Goal: Information Seeking & Learning: Compare options

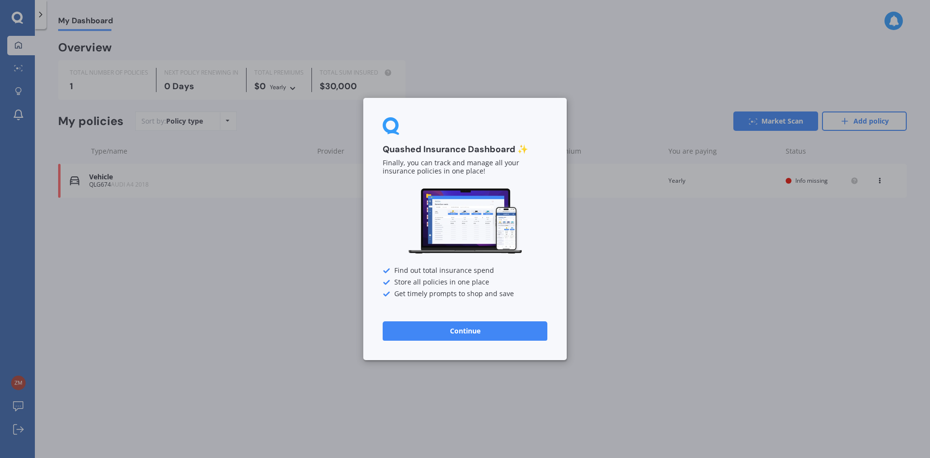
click at [468, 330] on button "Continue" at bounding box center [464, 330] width 165 height 19
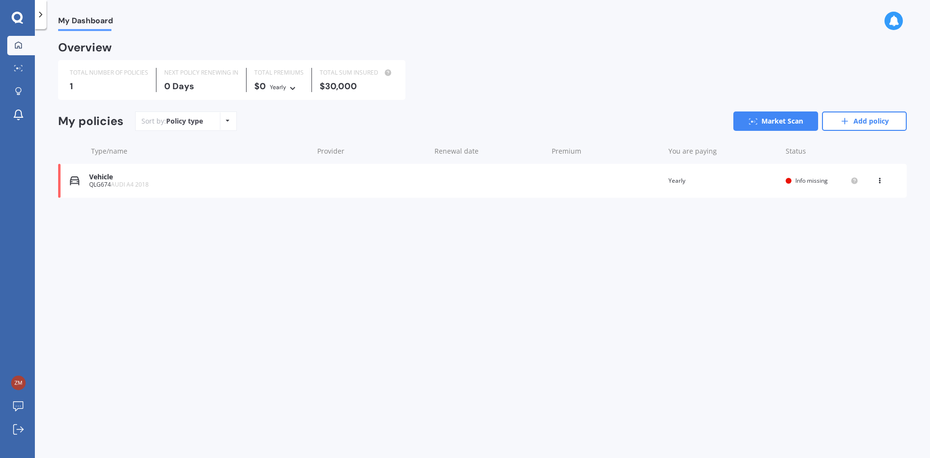
drag, startPoint x: 857, startPoint y: 117, endPoint x: 784, endPoint y: 123, distance: 73.4
click at [857, 117] on link "Add policy" at bounding box center [864, 120] width 85 height 19
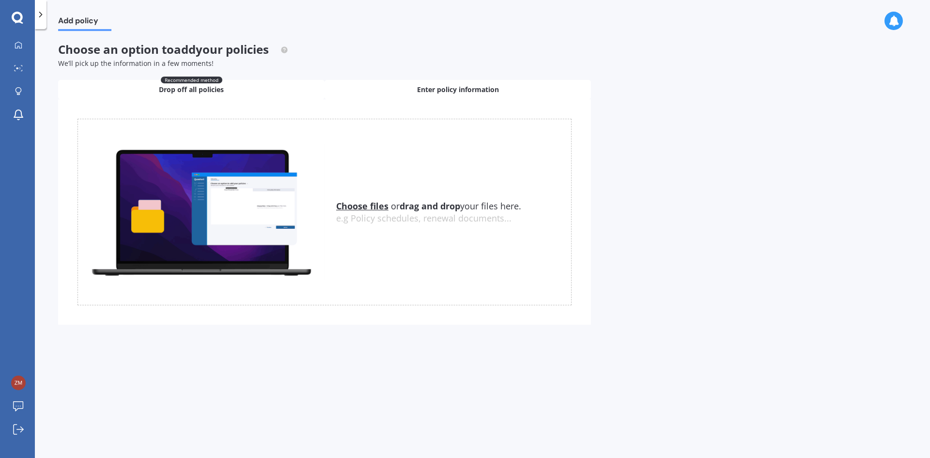
click at [410, 98] on div "Enter policy information" at bounding box center [457, 89] width 266 height 19
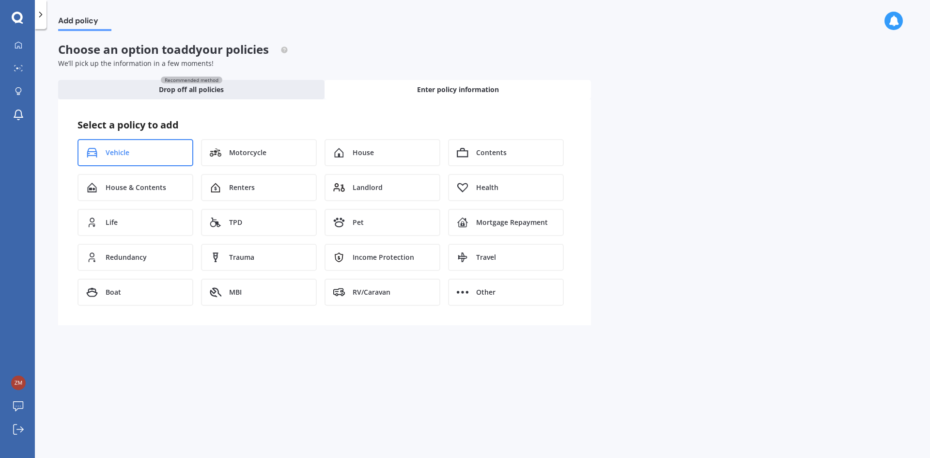
click at [133, 152] on div "Vehicle" at bounding box center [135, 152] width 116 height 27
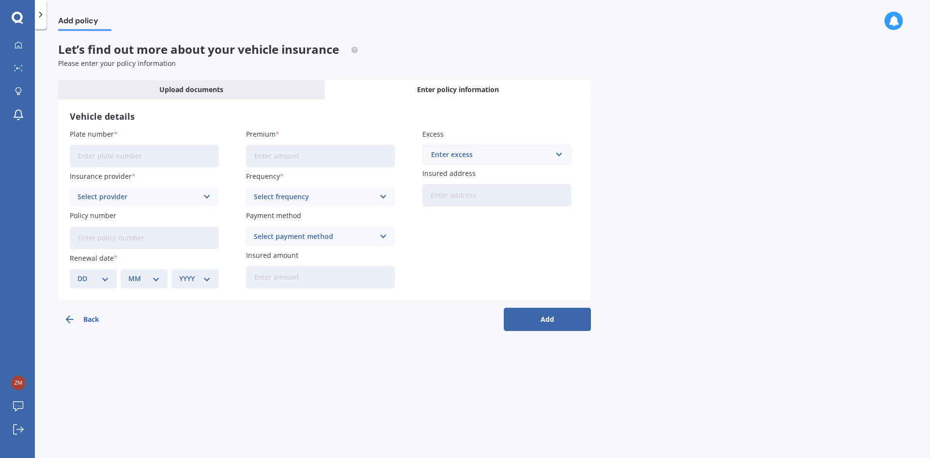
click at [175, 159] on input "Plate number" at bounding box center [144, 156] width 149 height 22
type input "REK252"
click at [276, 158] on input "Premium" at bounding box center [320, 156] width 149 height 22
type input "$197.00"
click at [547, 160] on div "Enter excess" at bounding box center [491, 154] width 120 height 11
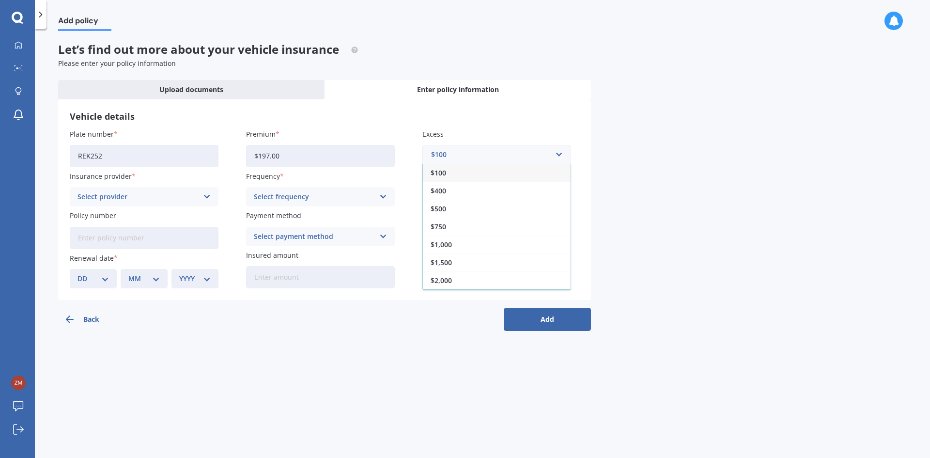
click at [505, 209] on div "$500" at bounding box center [497, 208] width 148 height 18
click at [183, 194] on div "Select provider" at bounding box center [137, 196] width 121 height 11
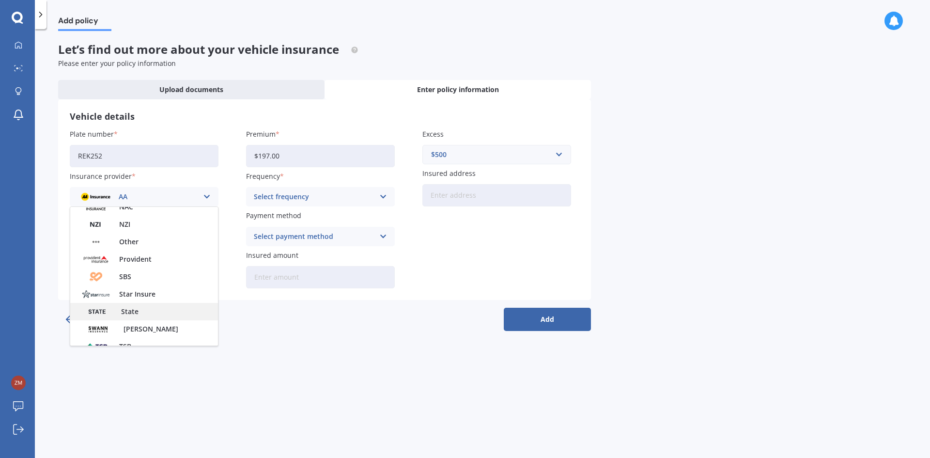
scroll to position [274, 0]
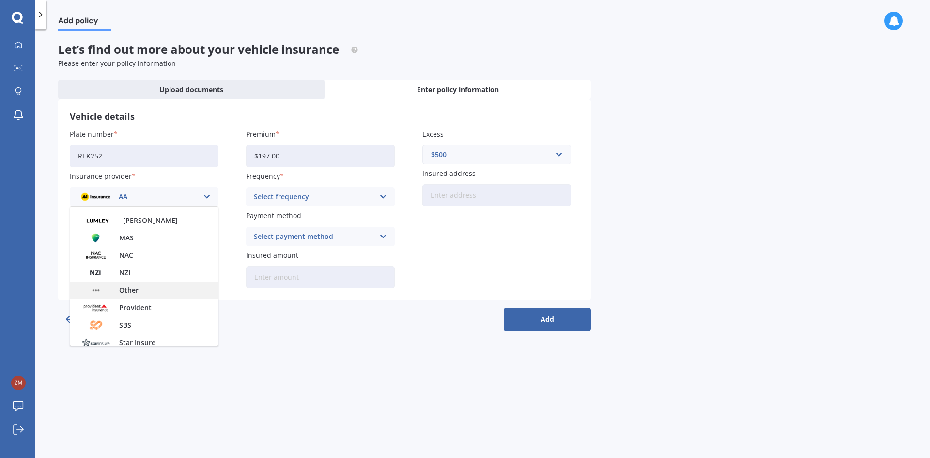
click at [150, 286] on div "Other" at bounding box center [144, 289] width 148 height 17
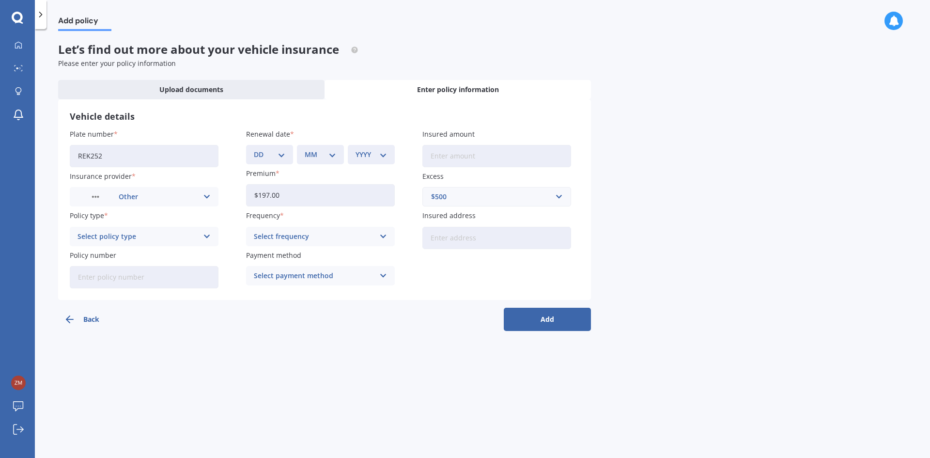
click at [145, 233] on div "Select policy type" at bounding box center [137, 236] width 121 height 11
click at [137, 252] on div "Comprehensive" at bounding box center [144, 254] width 148 height 17
click at [310, 239] on div "Select frequency" at bounding box center [314, 236] width 121 height 11
click at [305, 261] on div "Yearly" at bounding box center [320, 254] width 148 height 17
click at [319, 233] on div "Yearly" at bounding box center [314, 236] width 121 height 11
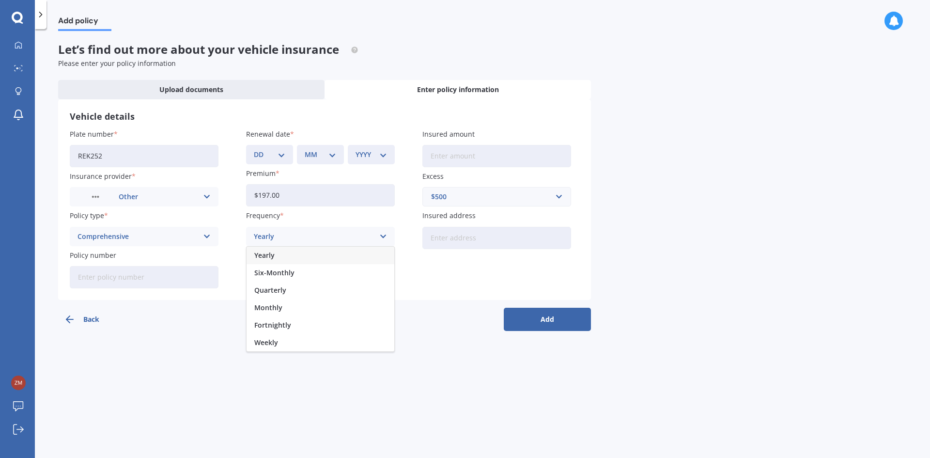
click at [288, 309] on div "Monthly" at bounding box center [320, 307] width 148 height 17
click at [308, 267] on div "Select payment method Direct debit - bank account Direct debit - credit/debit c…" at bounding box center [320, 275] width 149 height 19
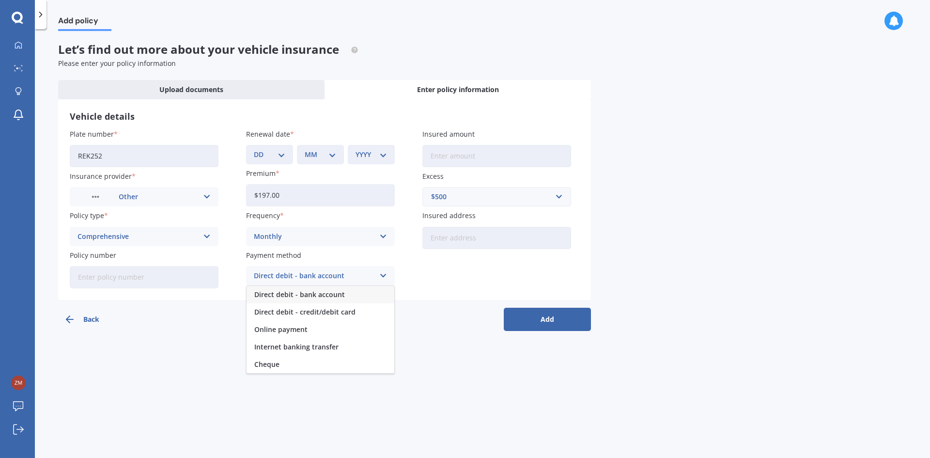
click at [302, 296] on span "Direct debit - bank account" at bounding box center [299, 294] width 91 height 7
click at [494, 153] on input "Insured amount" at bounding box center [496, 156] width 149 height 22
type input "$29,000"
click at [272, 157] on select "DD 01 02 03 04 05 06 07 08 09 10 11 12 13 14 15 16 17 18 19 20 21 22 23 24 25 2…" at bounding box center [269, 154] width 31 height 11
select select "17"
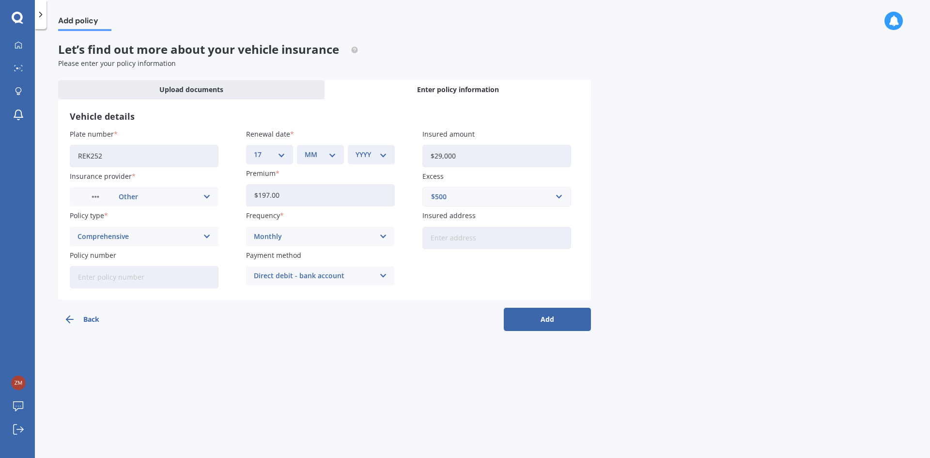
click at [254, 149] on select "DD 01 02 03 04 05 06 07 08 09 10 11 12 13 14 15 16 17 18 19 20 21 22 23 24 25 2…" at bounding box center [269, 154] width 31 height 11
click at [331, 148] on div "MM 01 02 03 04 05 06 07 08 09 10 11 12" at bounding box center [320, 154] width 47 height 19
click at [328, 151] on select "MM 01 02 03 04 05 06 07 08 09 10 11 12" at bounding box center [320, 154] width 31 height 11
select select "10"
click at [305, 149] on select "MM 01 02 03 04 05 06 07 08 09 10 11 12" at bounding box center [320, 154] width 31 height 11
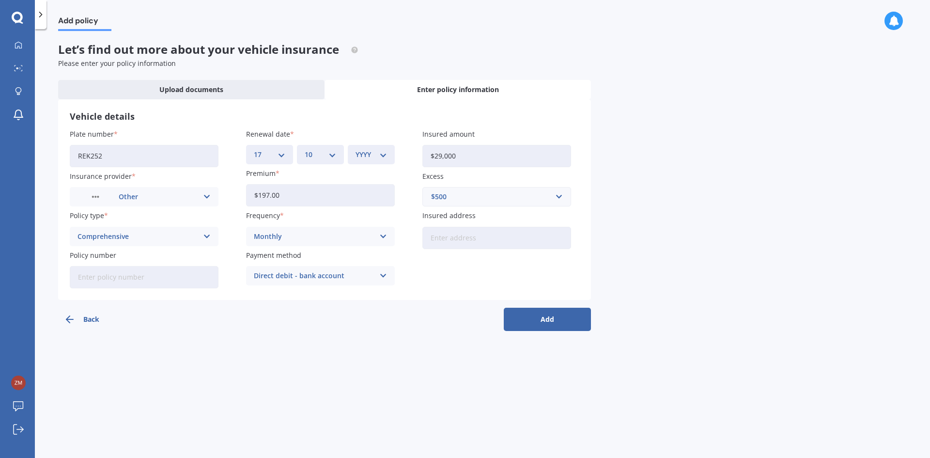
click at [379, 156] on select "YYYY 2027 2026 2025 2024 2023 2022 2021 2020 2019 2018 2017 2016 2015 2014 2013…" at bounding box center [370, 154] width 31 height 11
click at [383, 144] on div "Renewal date DD 01 02 03 04 05 06 07 08 09 10 11 12 13 14 15 16 17 18 19 20 21 …" at bounding box center [320, 146] width 149 height 35
drag, startPoint x: 383, startPoint y: 152, endPoint x: 383, endPoint y: 158, distance: 6.3
click at [383, 152] on select "YYYY 2027 2026 2025 2024 2023 2022 2021 2020 2019 2018 2017 2016 2015 2014 2013…" at bounding box center [370, 154] width 31 height 11
select select "2026"
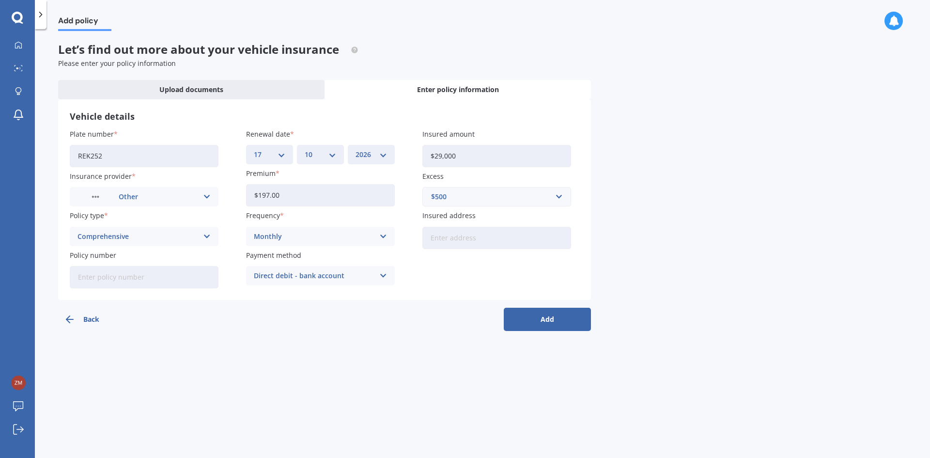
click at [355, 149] on select "YYYY 2027 2026 2025 2024 2023 2022 2021 2020 2019 2018 2017 2016 2015 2014 2013…" at bounding box center [370, 154] width 31 height 11
click at [422, 275] on div "Plate number REK252 Insurance provider Other AA AMI AMP ANZ ASB Aioi Nissay Dow…" at bounding box center [324, 208] width 509 height 159
click at [489, 238] on input "Insured address" at bounding box center [496, 238] width 149 height 22
type input "[STREET_ADDRESS]"
click at [543, 311] on button "Add" at bounding box center [547, 318] width 87 height 23
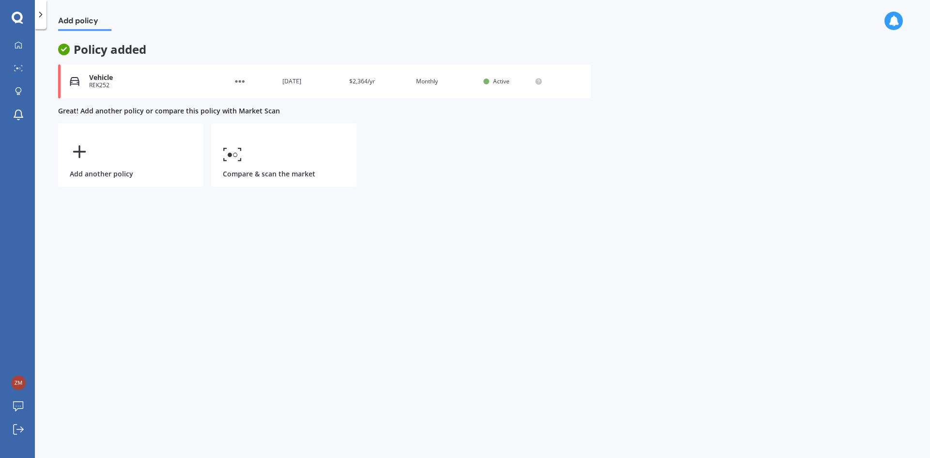
click at [168, 76] on div "Vehicle" at bounding box center [148, 78] width 119 height 8
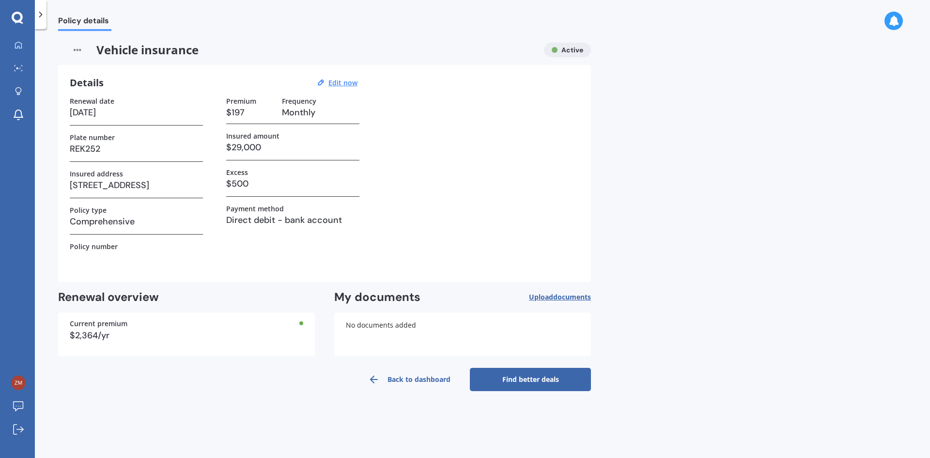
click at [511, 378] on link "Find better deals" at bounding box center [530, 378] width 121 height 23
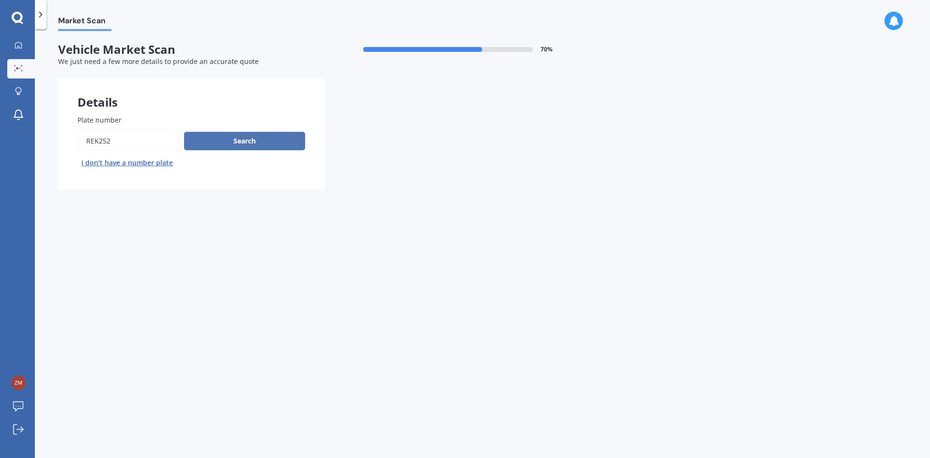
click at [221, 138] on button "Search" at bounding box center [244, 141] width 121 height 18
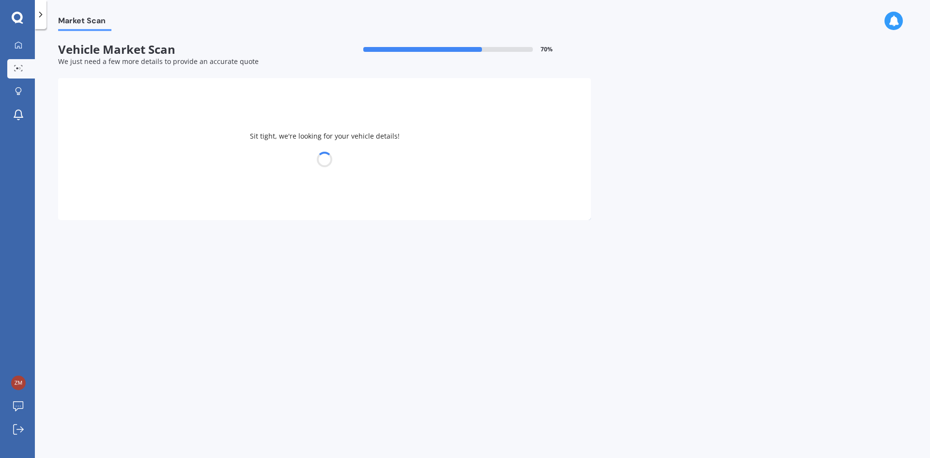
select select "AUDI"
select select "A4"
select select "30"
select select "06"
select select "2002"
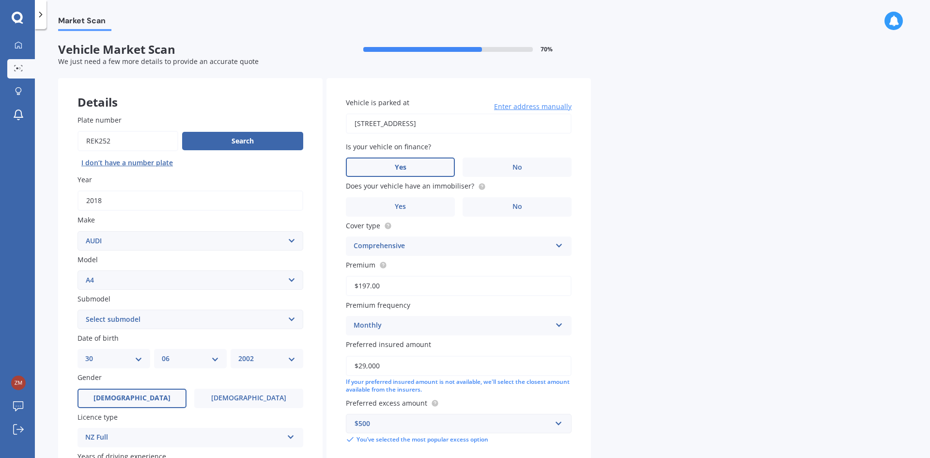
click at [428, 168] on label "Yes" at bounding box center [400, 166] width 109 height 19
click at [0, 0] on input "Yes" at bounding box center [0, 0] width 0 height 0
click at [414, 211] on label "Yes" at bounding box center [400, 206] width 109 height 19
click at [0, 0] on input "Yes" at bounding box center [0, 0] width 0 height 0
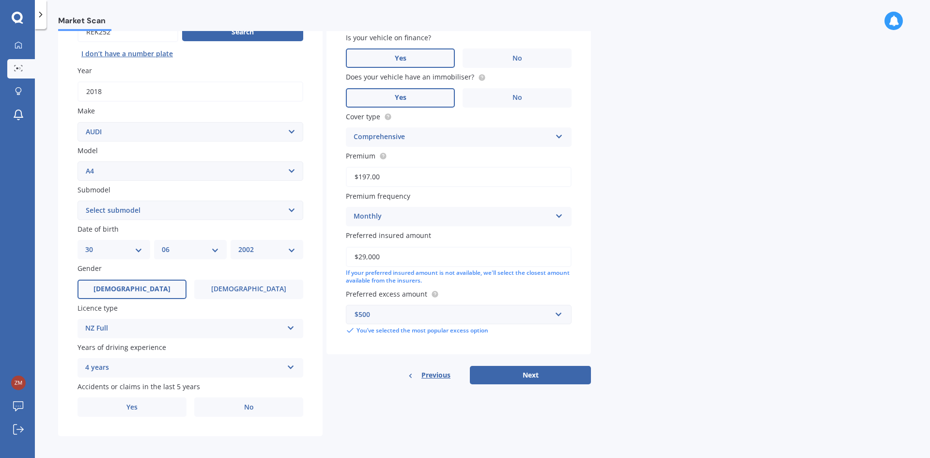
scroll to position [112, 0]
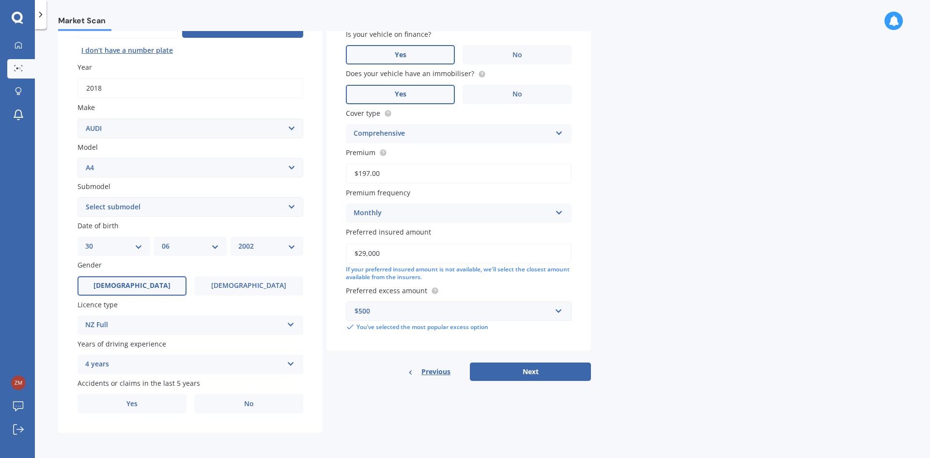
click at [190, 212] on select "Select submodel 1.8 1.8 T Multitronic 1.8 T Quattro 1.8 Turbo 1.9 TDI 2 2.0 T Q…" at bounding box center [190, 206] width 226 height 19
select select "2.0 T QUATTRO TIP"
click at [77, 197] on select "Select submodel 1.8 1.8 T Multitronic 1.8 T Quattro 1.8 Turbo 1.9 TDI 2 2.0 T Q…" at bounding box center [190, 206] width 226 height 19
click at [239, 403] on label "No" at bounding box center [248, 403] width 109 height 19
click at [0, 0] on input "No" at bounding box center [0, 0] width 0 height 0
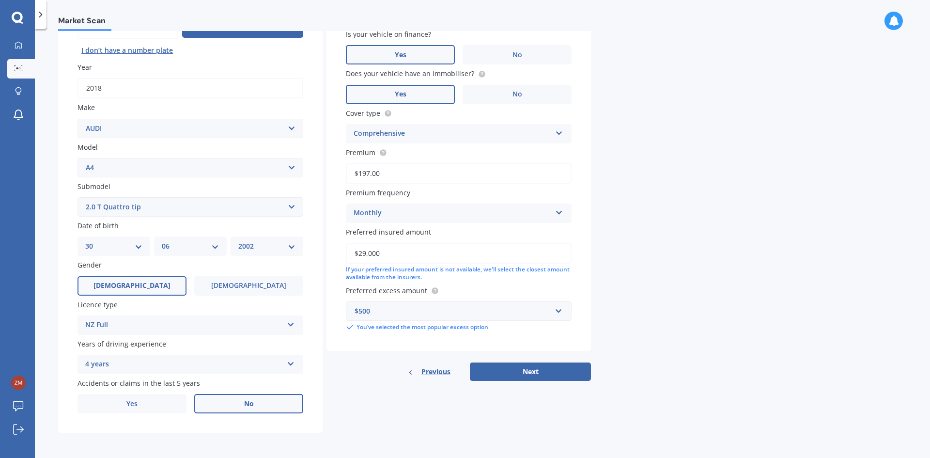
click at [254, 354] on div "Years of driving experience 4 years 5 or more years 4 years 3 years 2 years 1 y…" at bounding box center [190, 355] width 226 height 35
click at [249, 365] on div "4 years" at bounding box center [184, 364] width 198 height 12
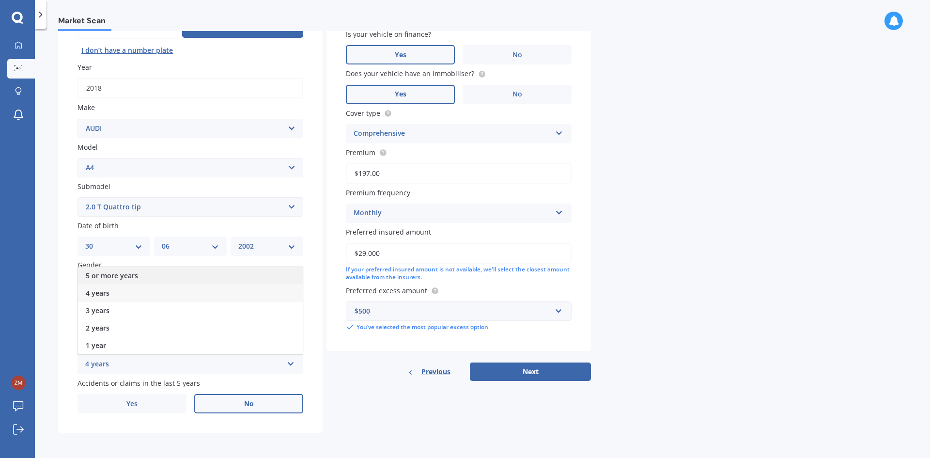
click at [213, 275] on div "5 or more years" at bounding box center [190, 275] width 225 height 17
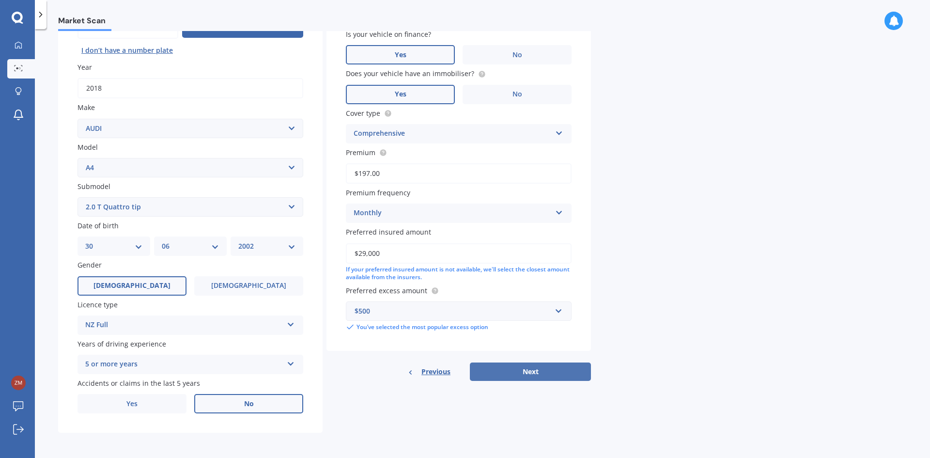
click at [550, 368] on button "Next" at bounding box center [530, 371] width 121 height 18
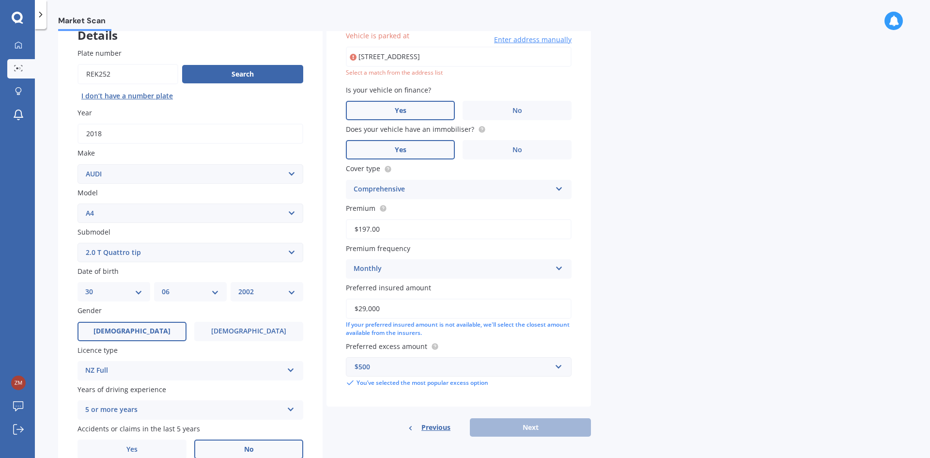
scroll to position [66, 0]
type input "[STREET_ADDRESS]"
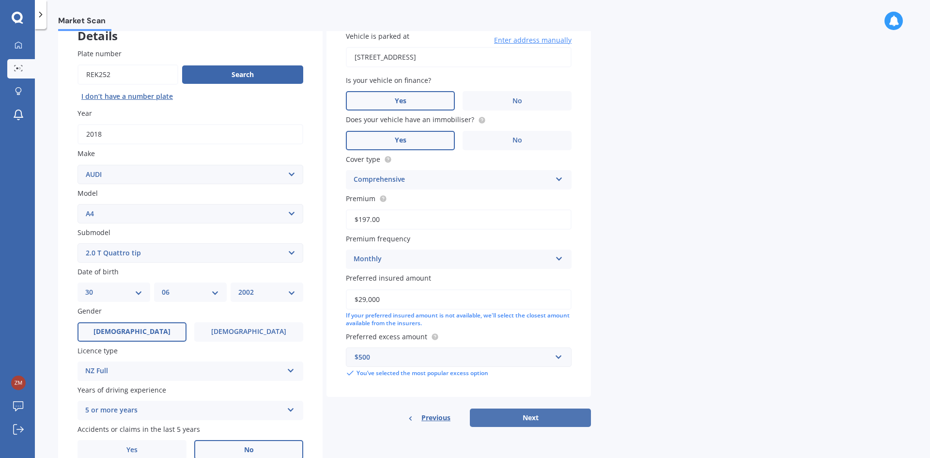
click at [538, 416] on button "Next" at bounding box center [530, 417] width 121 height 18
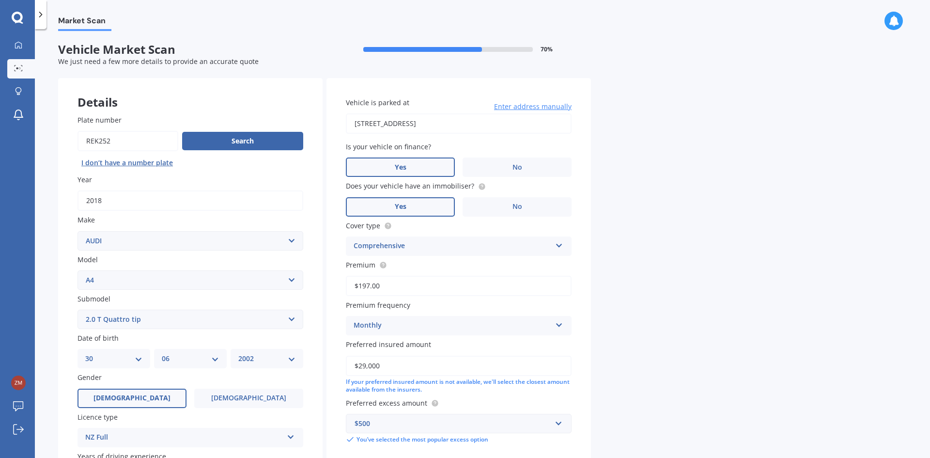
select select "30"
select select "06"
select select "2002"
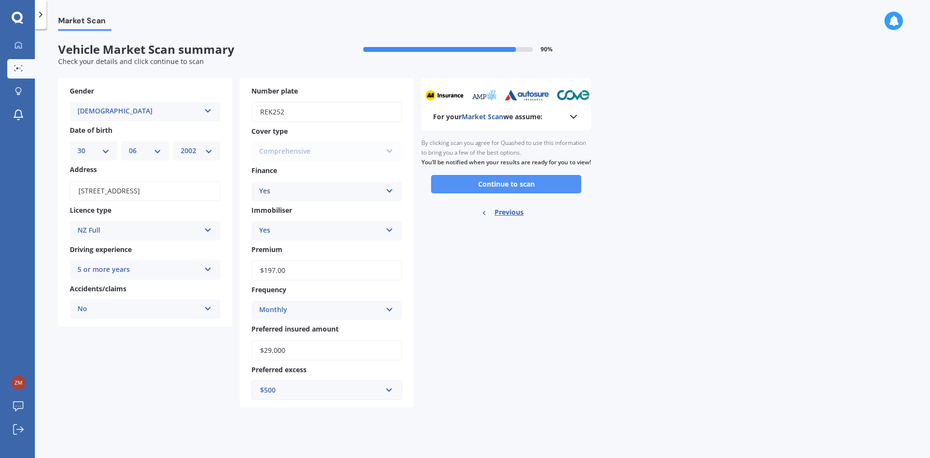
click at [528, 193] on button "Continue to scan" at bounding box center [506, 184] width 150 height 18
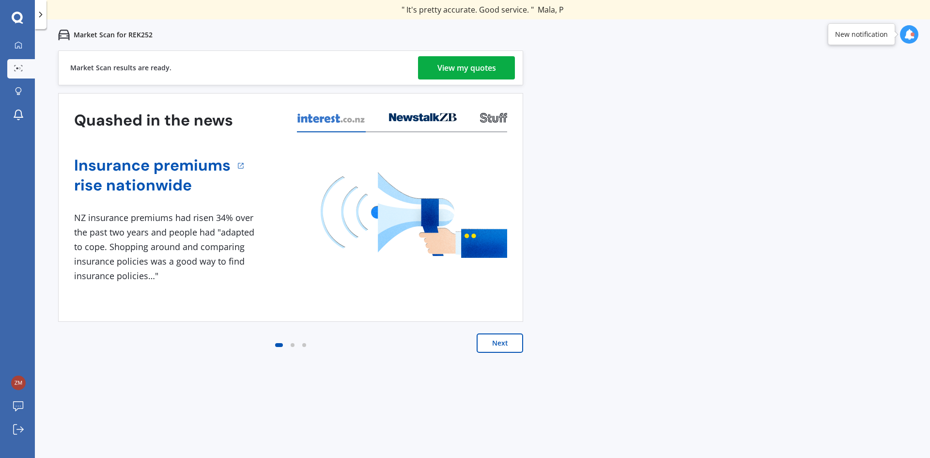
click at [455, 65] on div "View my quotes" at bounding box center [466, 67] width 59 height 23
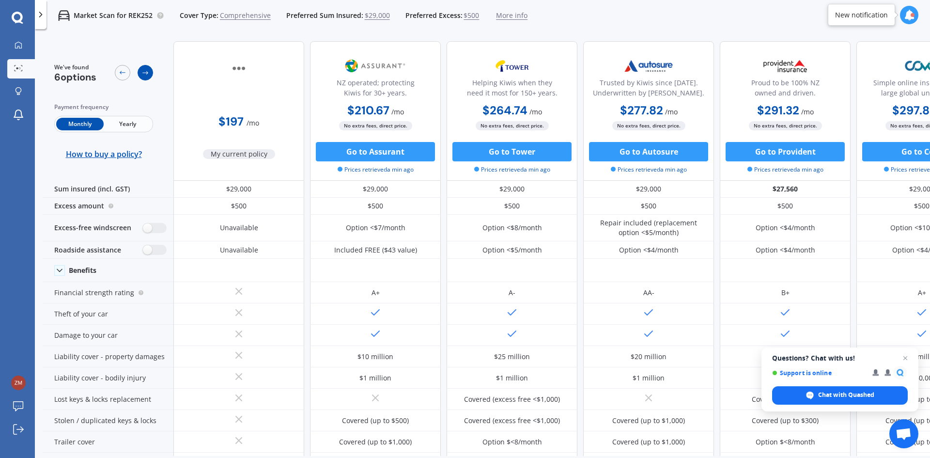
click at [145, 76] on icon at bounding box center [145, 73] width 8 height 8
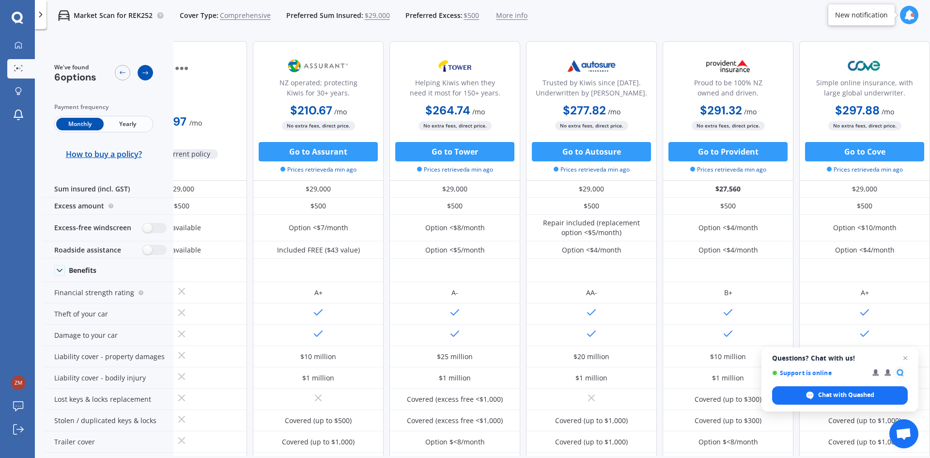
scroll to position [0, 62]
click at [145, 76] on icon at bounding box center [145, 73] width 8 height 8
click at [115, 68] on div at bounding box center [134, 73] width 38 height 20
click at [120, 69] on icon at bounding box center [123, 73] width 8 height 8
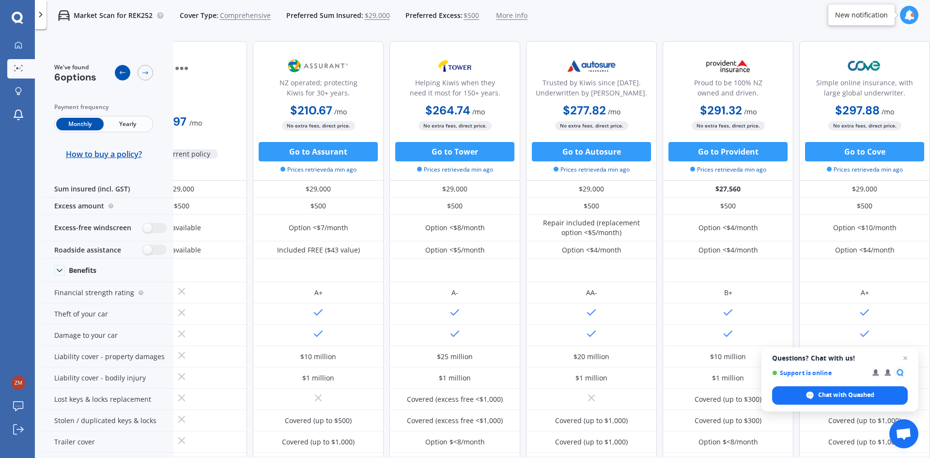
scroll to position [0, 0]
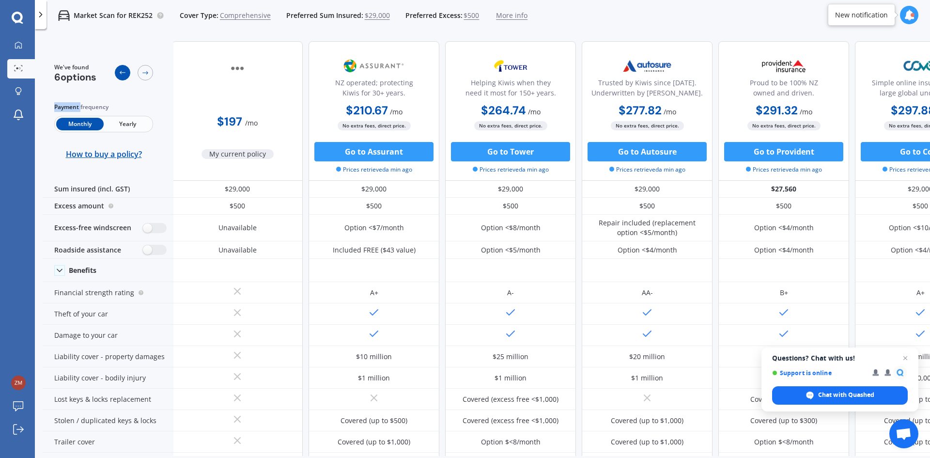
click at [120, 69] on icon at bounding box center [123, 73] width 8 height 8
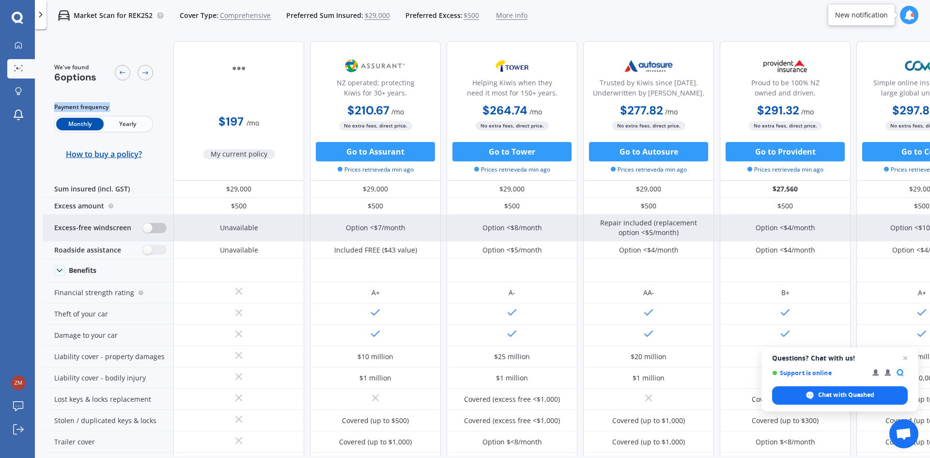
click at [152, 228] on label at bounding box center [155, 228] width 24 height 10
radio input "true"
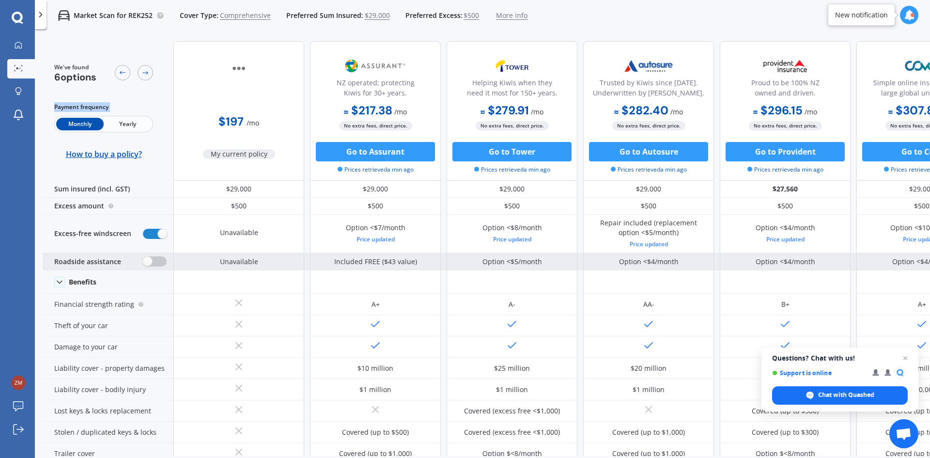
click at [152, 261] on label at bounding box center [155, 261] width 24 height 10
radio input "true"
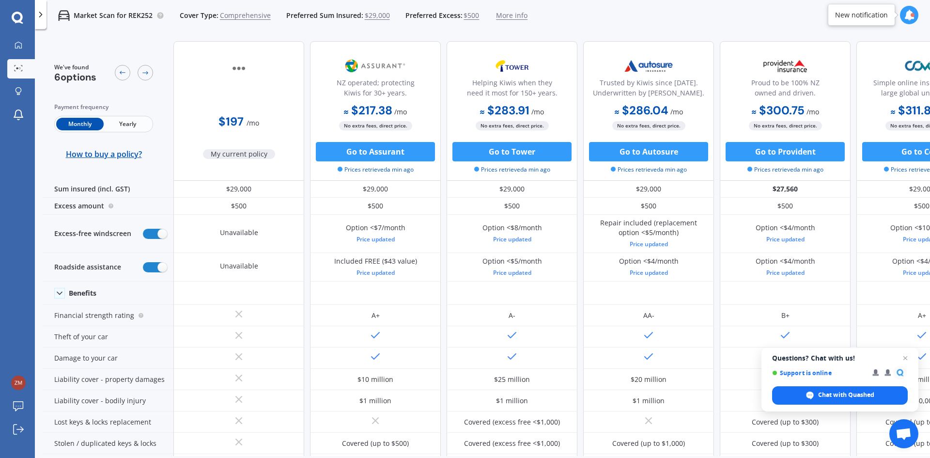
click at [470, 15] on span "$500" at bounding box center [470, 16] width 15 height 10
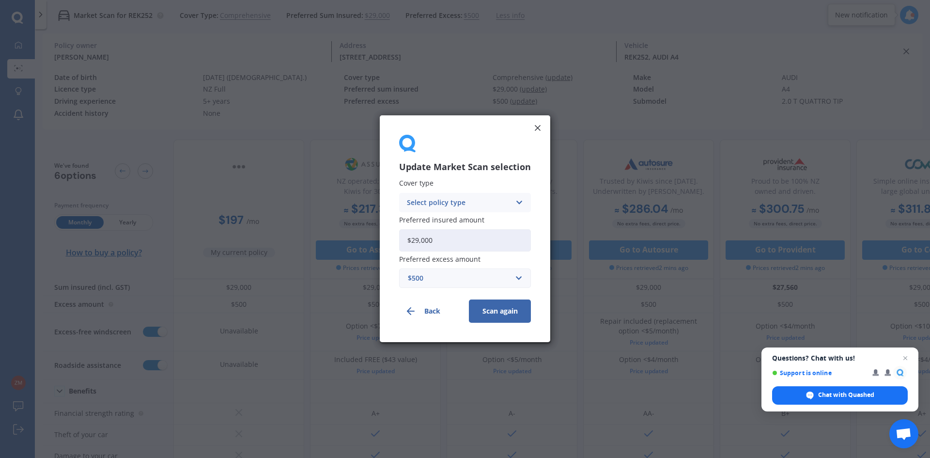
click at [472, 275] on div "$500" at bounding box center [459, 278] width 103 height 11
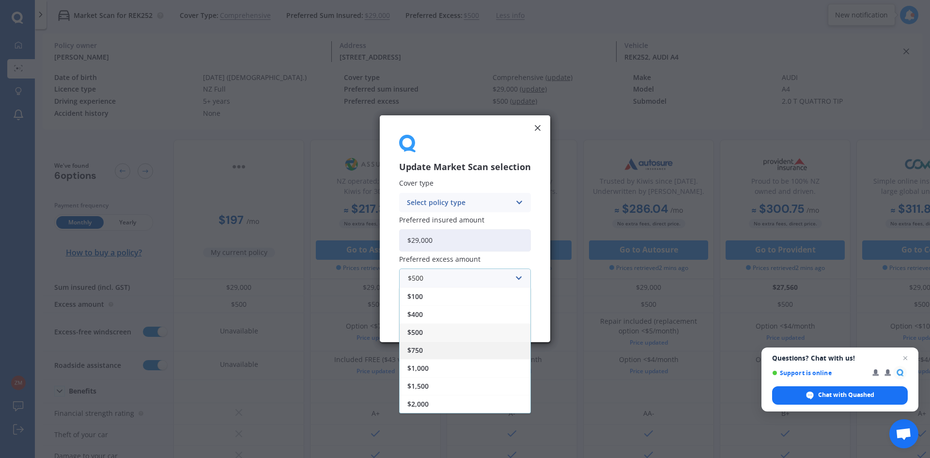
click at [443, 350] on div "$750" at bounding box center [464, 350] width 131 height 18
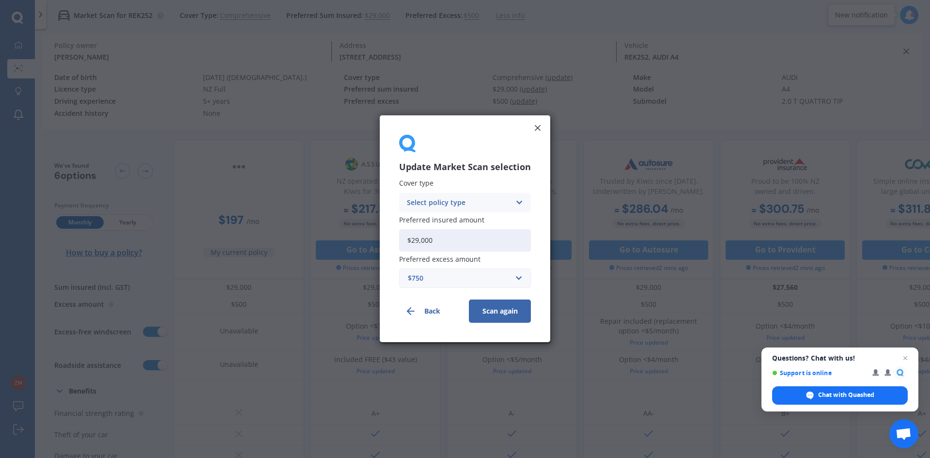
click at [489, 305] on button "Scan again" at bounding box center [500, 311] width 62 height 23
